Goal: Find specific page/section: Find specific page/section

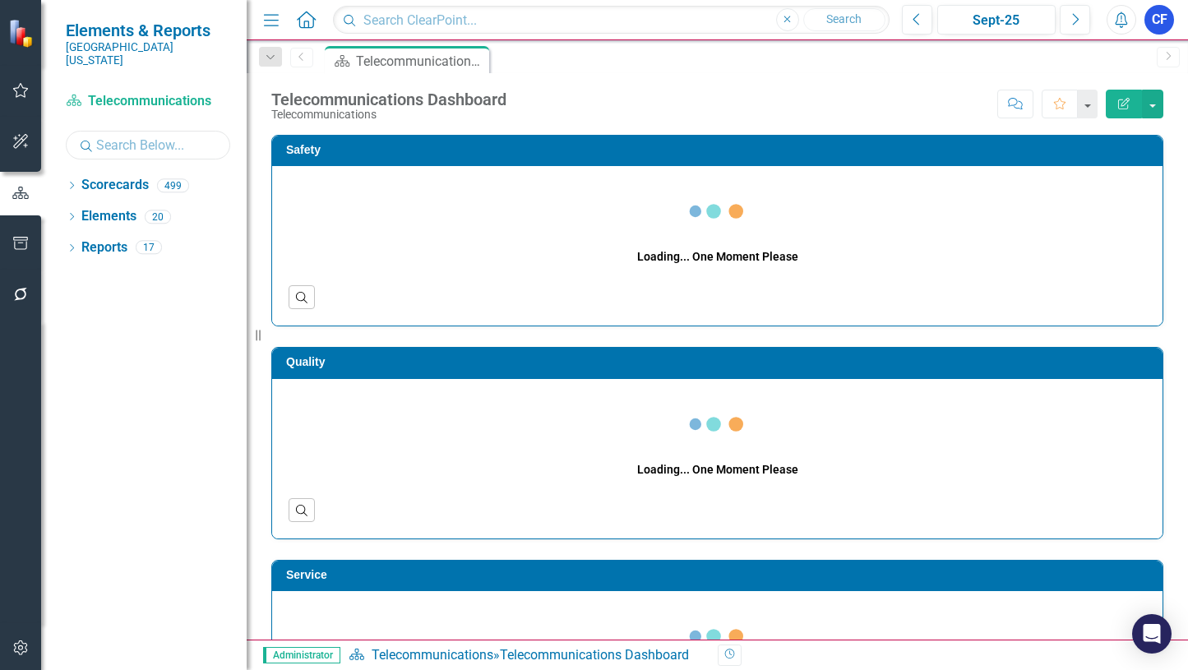
click at [109, 132] on input "text" at bounding box center [148, 145] width 164 height 29
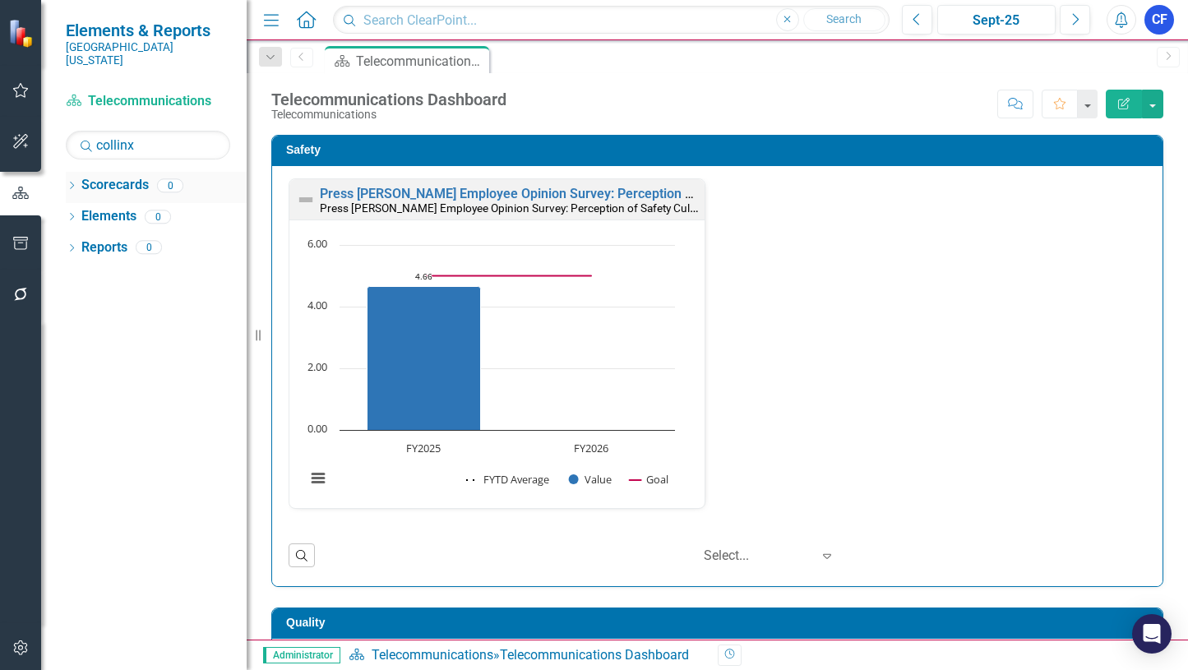
click at [72, 183] on icon "Dropdown" at bounding box center [72, 187] width 12 height 9
click at [73, 179] on icon "Dropdown" at bounding box center [69, 185] width 9 height 12
click at [73, 183] on icon "Dropdown" at bounding box center [72, 187] width 12 height 9
click at [139, 135] on input "collinx" at bounding box center [148, 145] width 164 height 29
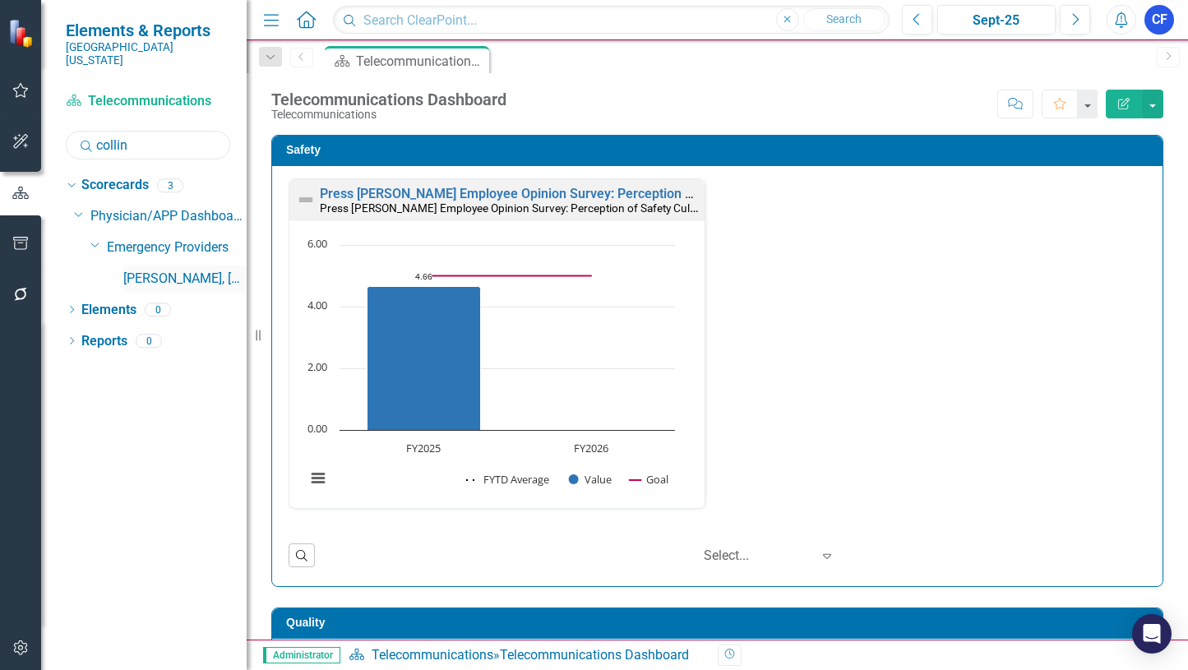
type input "collin"
click at [177, 270] on link "[PERSON_NAME], [GEOGRAPHIC_DATA]" at bounding box center [184, 279] width 123 height 19
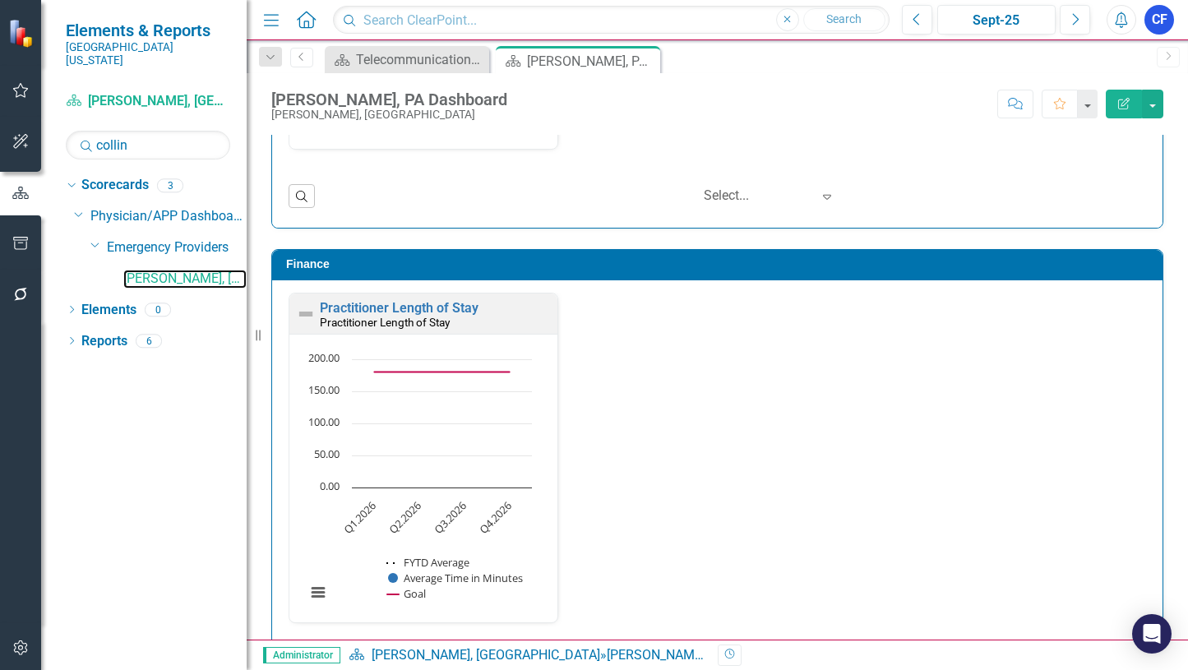
scroll to position [2138, 0]
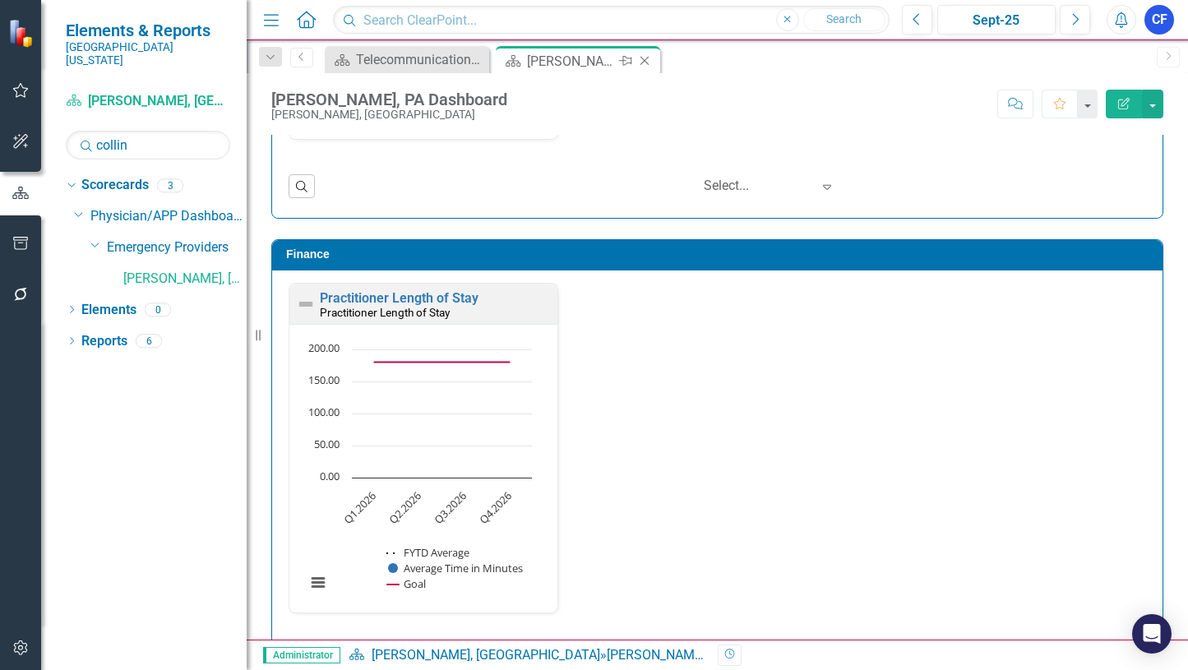
click at [645, 58] on icon "Close" at bounding box center [644, 60] width 16 height 13
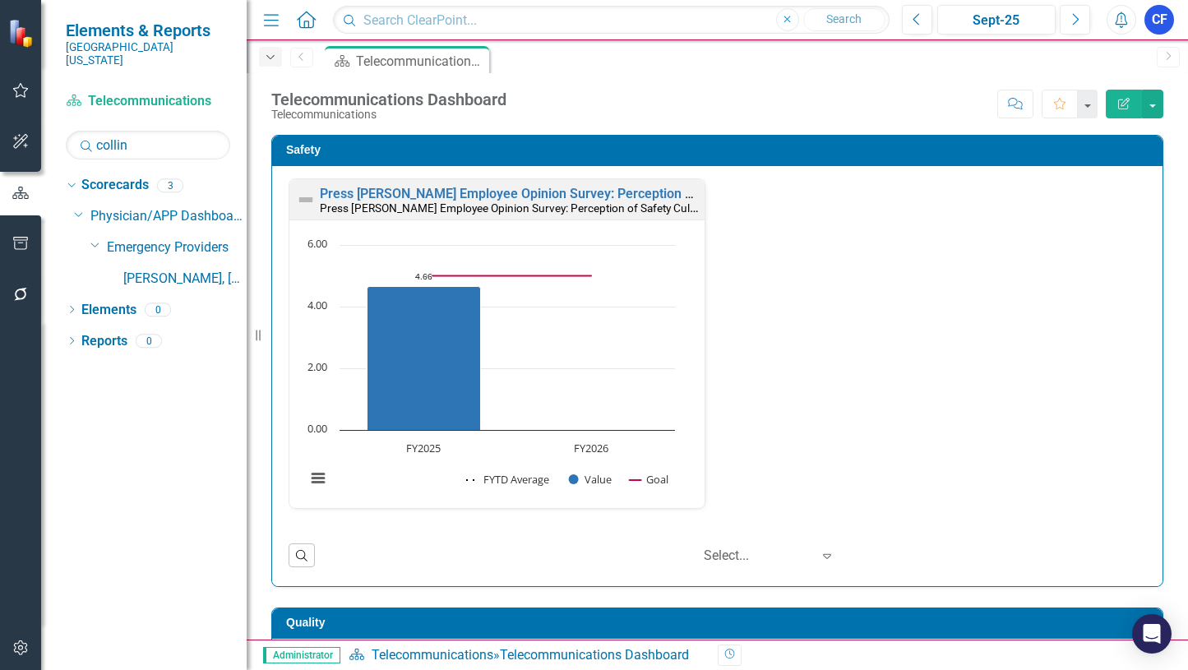
click at [272, 58] on icon "Dropdown" at bounding box center [270, 58] width 15 height 12
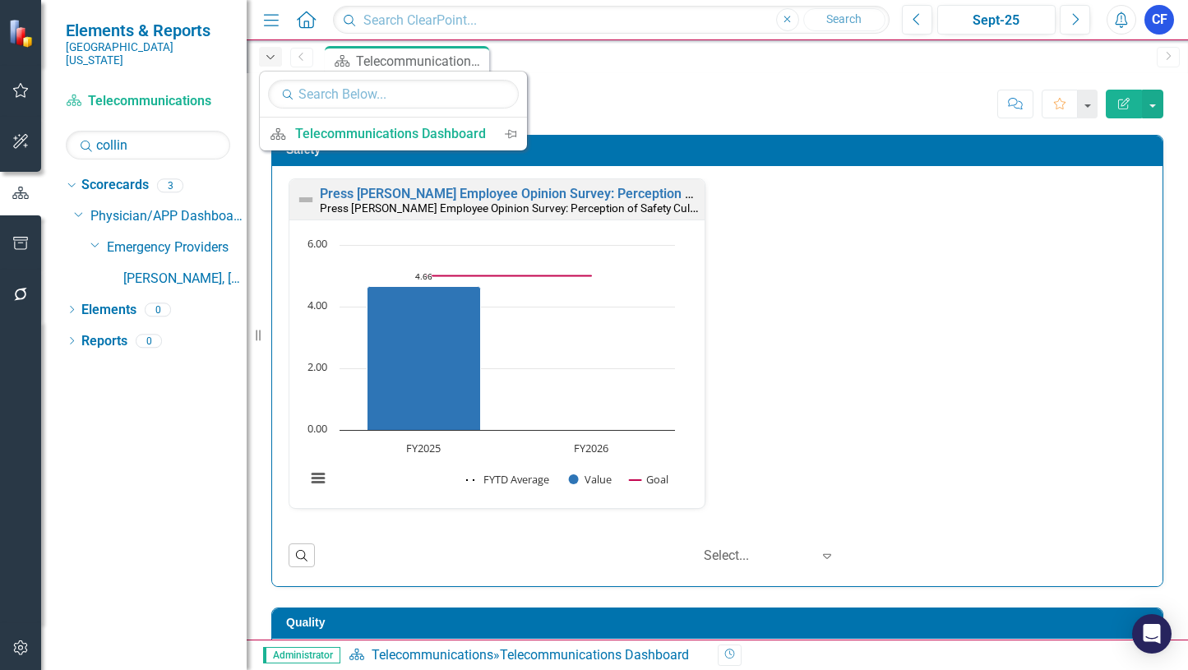
click at [272, 58] on icon "Dropdown" at bounding box center [270, 58] width 15 height 12
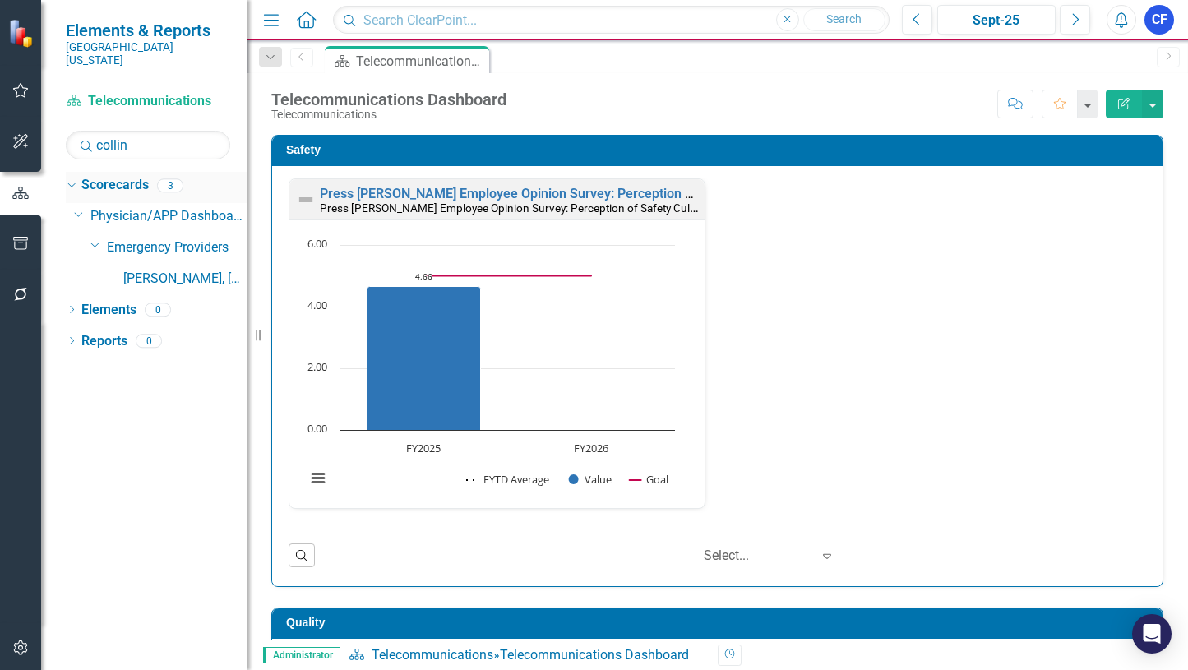
click at [116, 176] on link "Scorecards" at bounding box center [114, 185] width 67 height 19
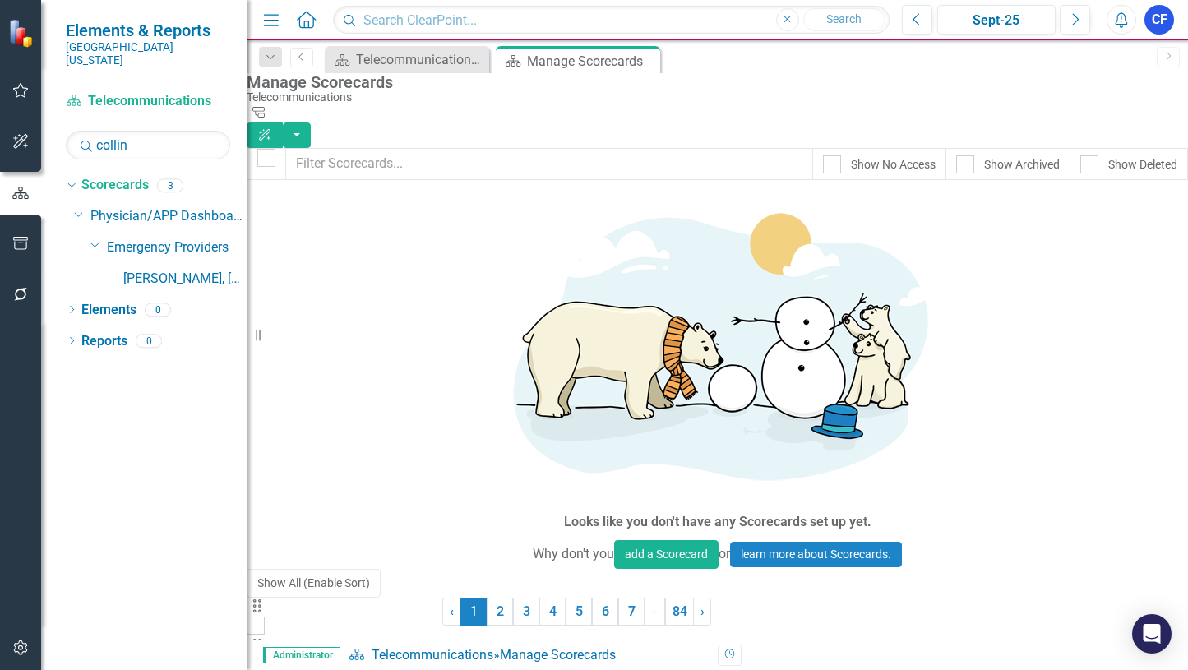
click at [423, 652] on link "[GEOGRAPHIC_DATA][US_STATE]" at bounding box center [345, 660] width 196 height 16
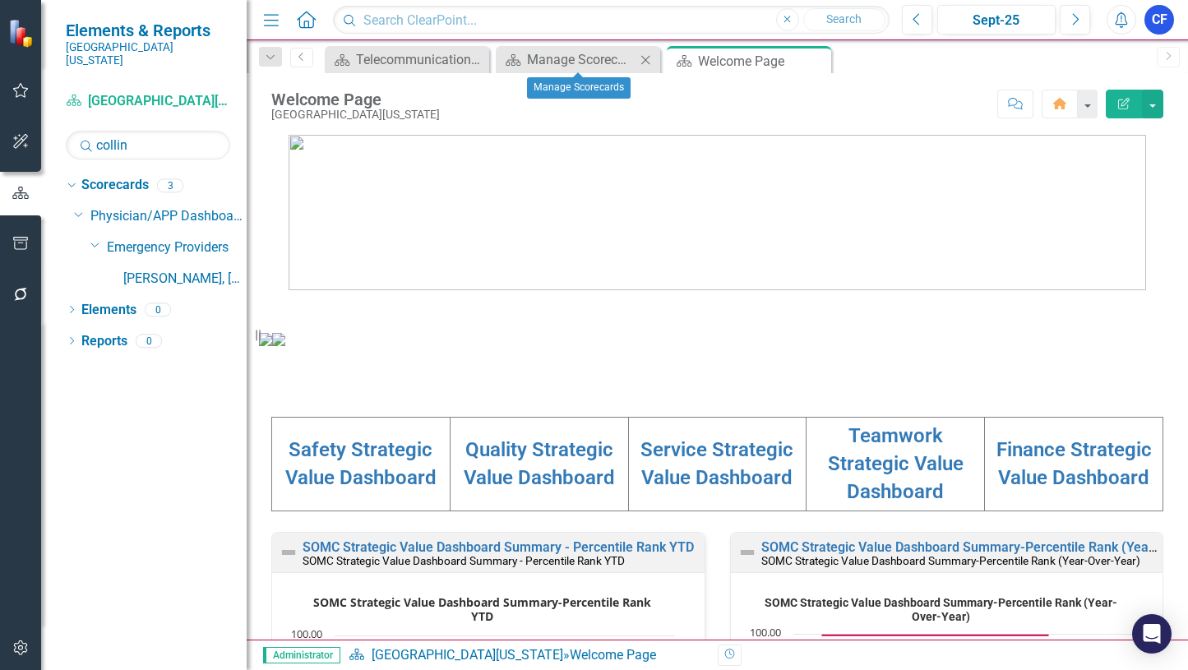
click at [641, 57] on icon "Close" at bounding box center [645, 59] width 16 height 13
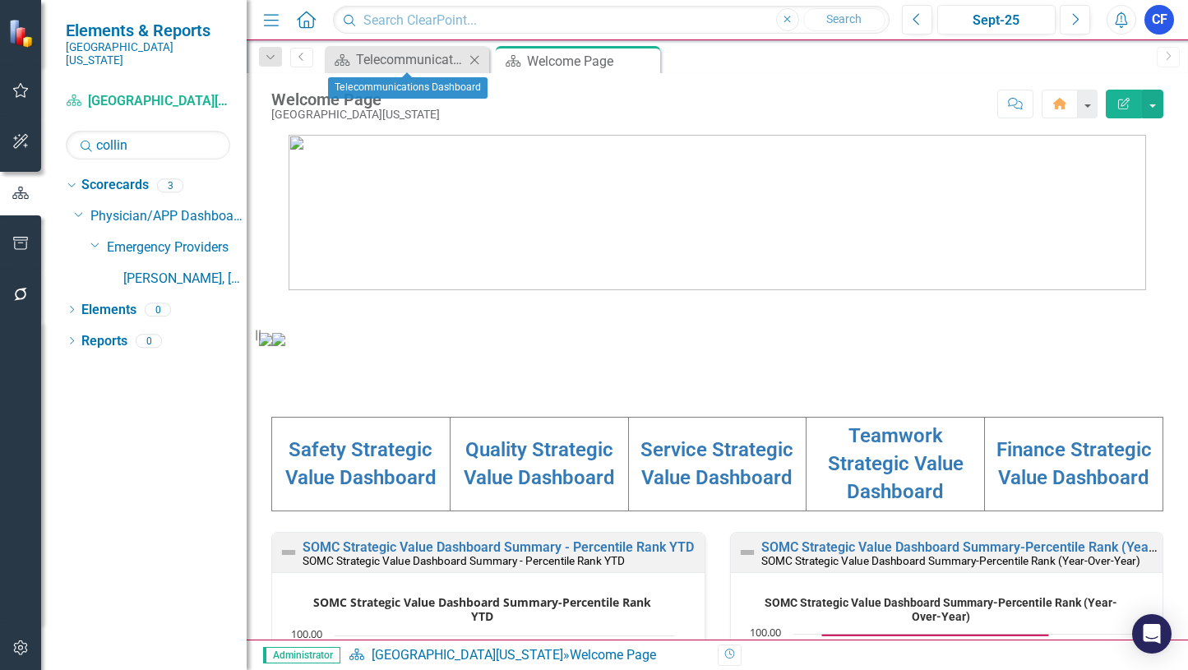
click at [473, 61] on icon "Close" at bounding box center [474, 59] width 16 height 13
